Goal: Information Seeking & Learning: Learn about a topic

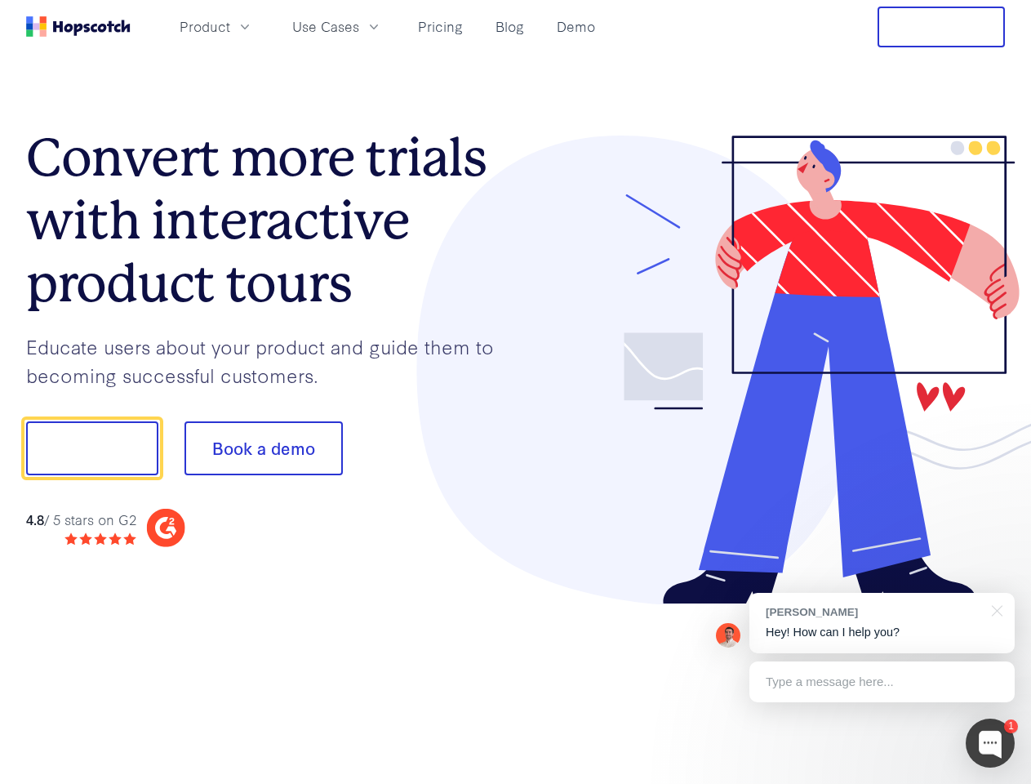
click at [516, 392] on div at bounding box center [761, 371] width 490 height 470
click at [230, 26] on span "Product" at bounding box center [205, 26] width 51 height 20
click at [359, 26] on span "Use Cases" at bounding box center [325, 26] width 67 height 20
click at [942, 27] on button "Free Trial" at bounding box center [941, 27] width 127 height 41
click at [91, 448] on button "Show me!" at bounding box center [92, 448] width 132 height 54
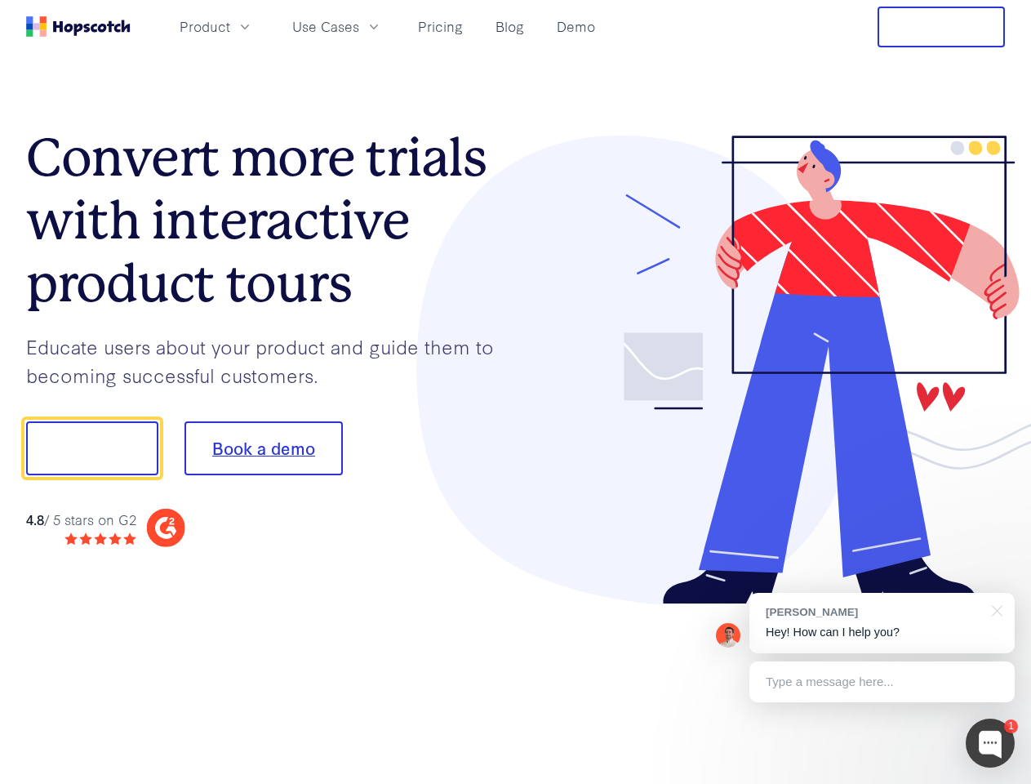
click at [263, 448] on button "Book a demo" at bounding box center [264, 448] width 158 height 54
click at [991, 743] on div at bounding box center [990, 743] width 49 height 49
click at [882, 623] on div "[PERSON_NAME] Hey! How can I help you?" at bounding box center [882, 623] width 265 height 60
click at [995, 609] on div at bounding box center [862, 446] width 306 height 545
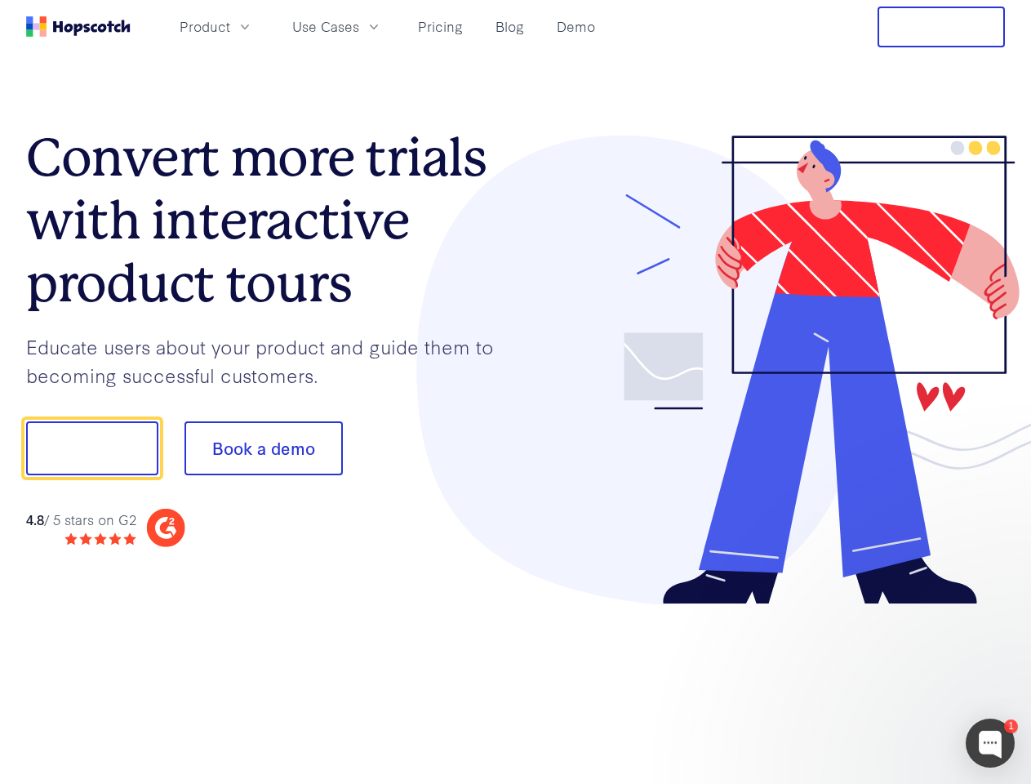
click at [882, 682] on div at bounding box center [862, 556] width 306 height 326
